Goal: Task Accomplishment & Management: Manage account settings

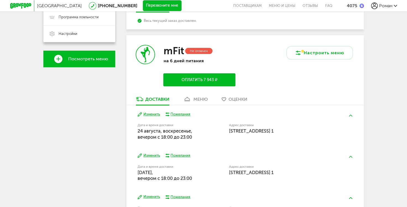
scroll to position [217, 0]
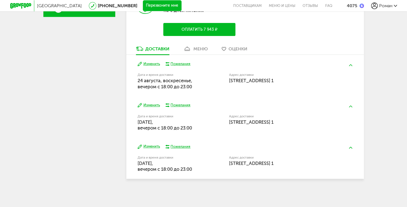
click at [152, 65] on button "Изменить" at bounding box center [149, 63] width 22 height 5
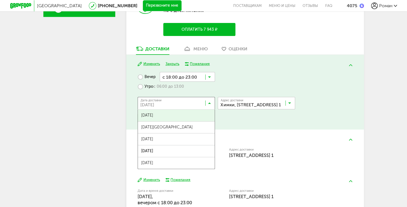
click at [210, 102] on icon at bounding box center [209, 104] width 3 height 6
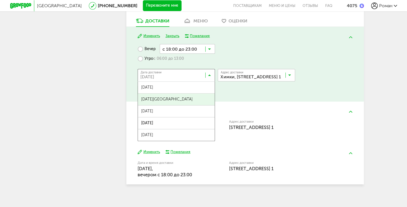
scroll to position [250, 0]
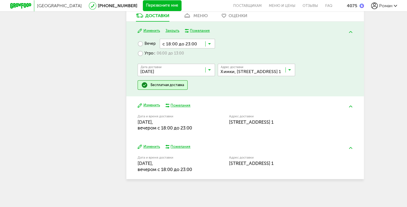
click at [77, 114] on div "Роман [PHONE_NUMBER] Мои заказы Подписка Мои предпочтения Пригласить друга +100…" at bounding box center [79, 0] width 72 height 370
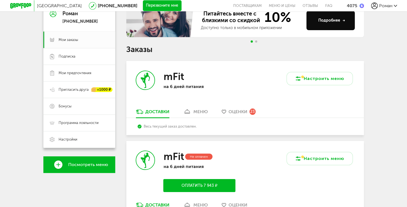
scroll to position [29, 0]
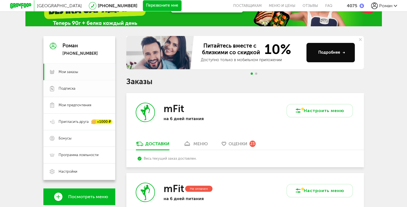
click at [70, 90] on span "Подписка" at bounding box center [67, 88] width 17 height 5
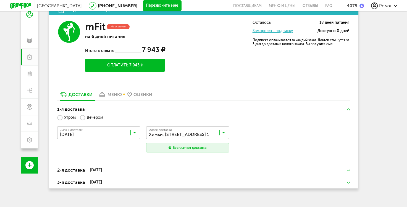
scroll to position [60, 0]
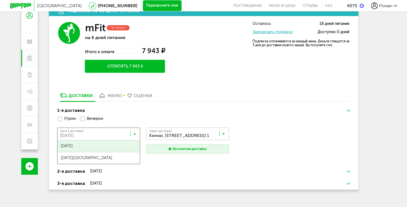
click at [134, 134] on icon at bounding box center [134, 135] width 3 height 6
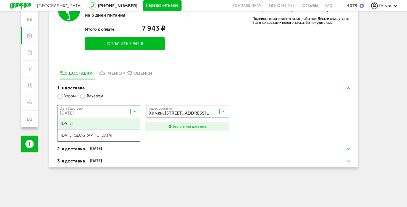
scroll to position [87, 0]
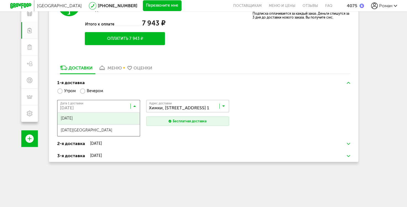
click at [352, 131] on div "1-я доставка Утром Вечером [GEOGRAPHIC_DATA] 1 доставки [DATE] Загрузка... [DAT…" at bounding box center [204, 107] width 310 height 61
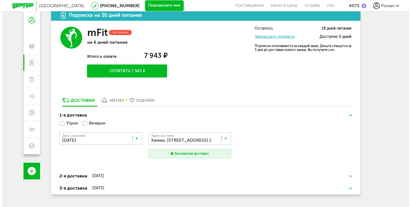
scroll to position [32, 0]
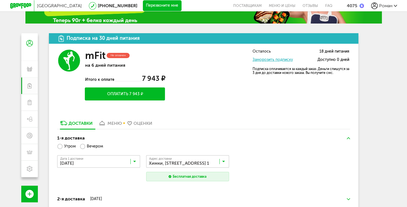
click at [271, 60] on link "Заморозить подписку" at bounding box center [273, 59] width 40 height 5
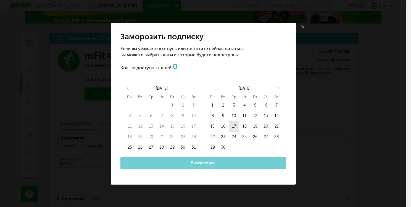
click at [237, 125] on button "17" at bounding box center [234, 126] width 11 height 11
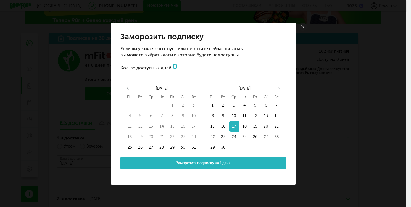
click at [214, 158] on button "Заморозить подписку на 1 день" at bounding box center [204, 163] width 166 height 12
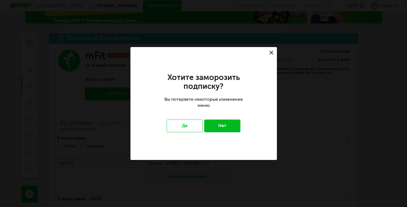
click at [227, 125] on button "Нет" at bounding box center [222, 125] width 36 height 13
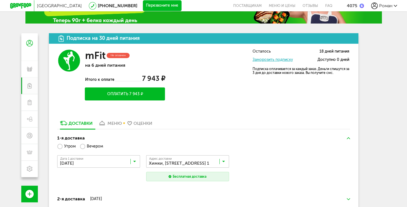
click at [279, 59] on link "Заморозить подписку" at bounding box center [273, 59] width 40 height 5
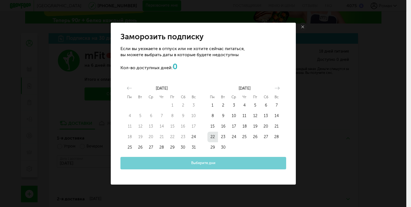
click at [212, 137] on button "22" at bounding box center [213, 137] width 11 height 11
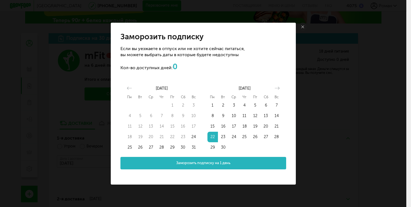
click at [301, 26] on link at bounding box center [303, 27] width 8 height 8
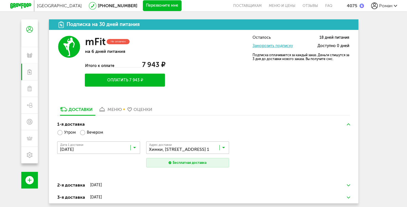
scroll to position [28, 0]
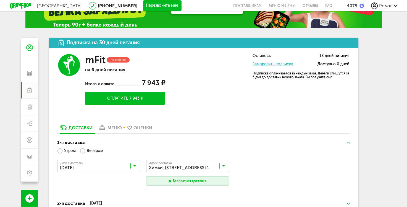
click at [277, 65] on link "Заморозить подписку" at bounding box center [273, 64] width 40 height 5
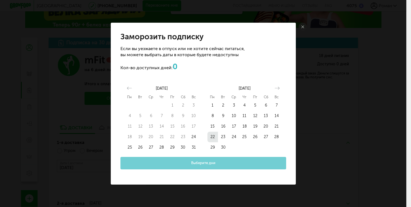
click at [213, 138] on button "22" at bounding box center [213, 137] width 11 height 11
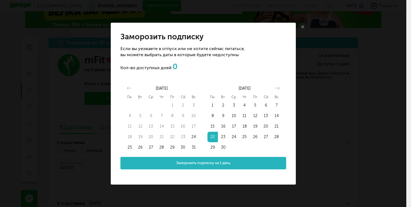
click at [195, 164] on span "Заморозить подписку на 1 день" at bounding box center [203, 162] width 54 height 5
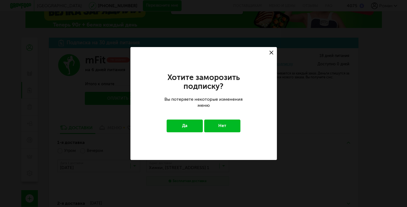
click at [185, 126] on button "Да" at bounding box center [185, 125] width 36 height 13
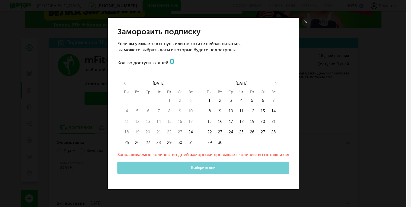
click at [306, 22] on icon at bounding box center [306, 21] width 3 height 3
